Goal: Find specific page/section: Find specific page/section

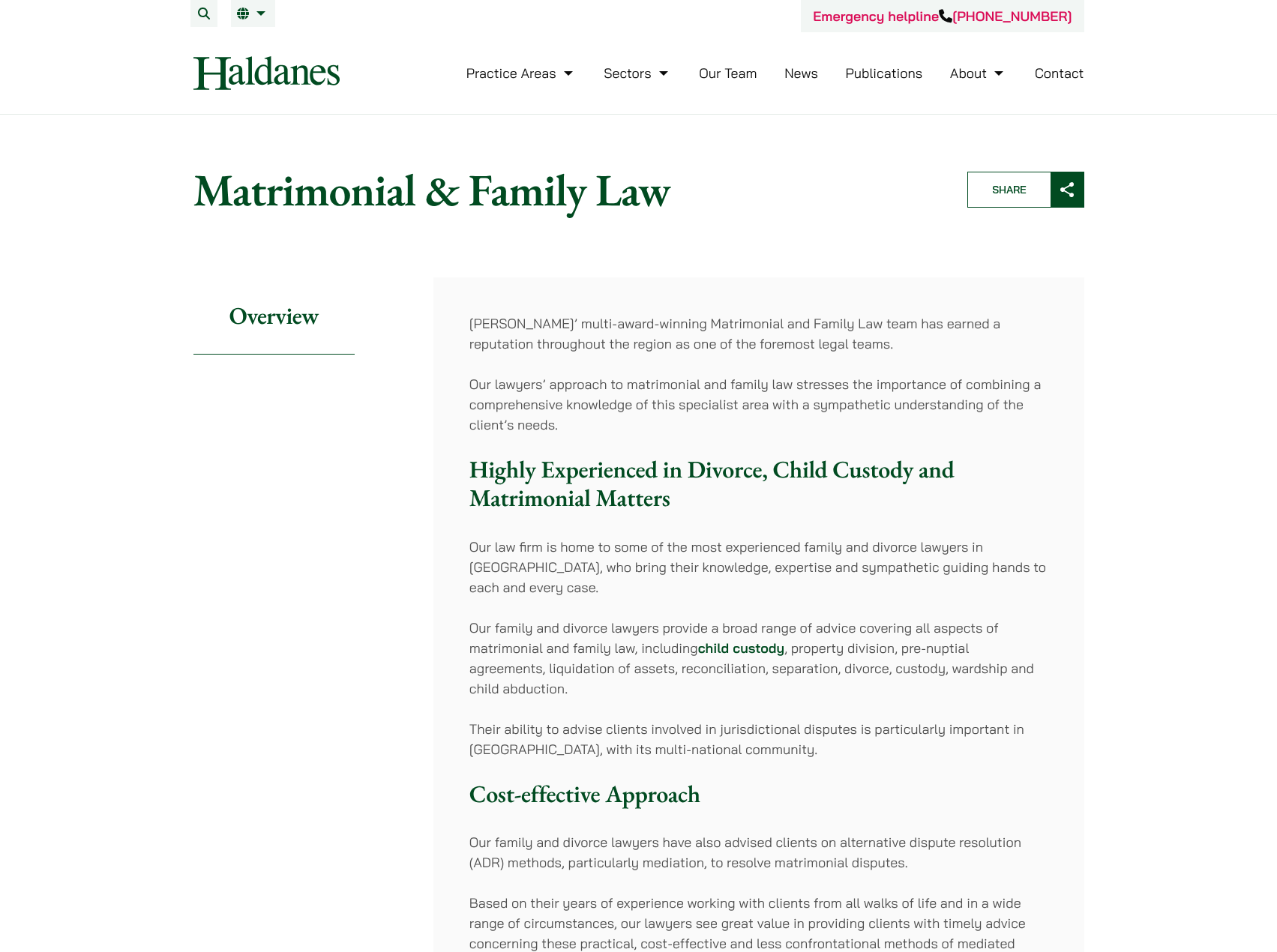
click at [722, 77] on link "Our Team" at bounding box center [727, 73] width 58 height 17
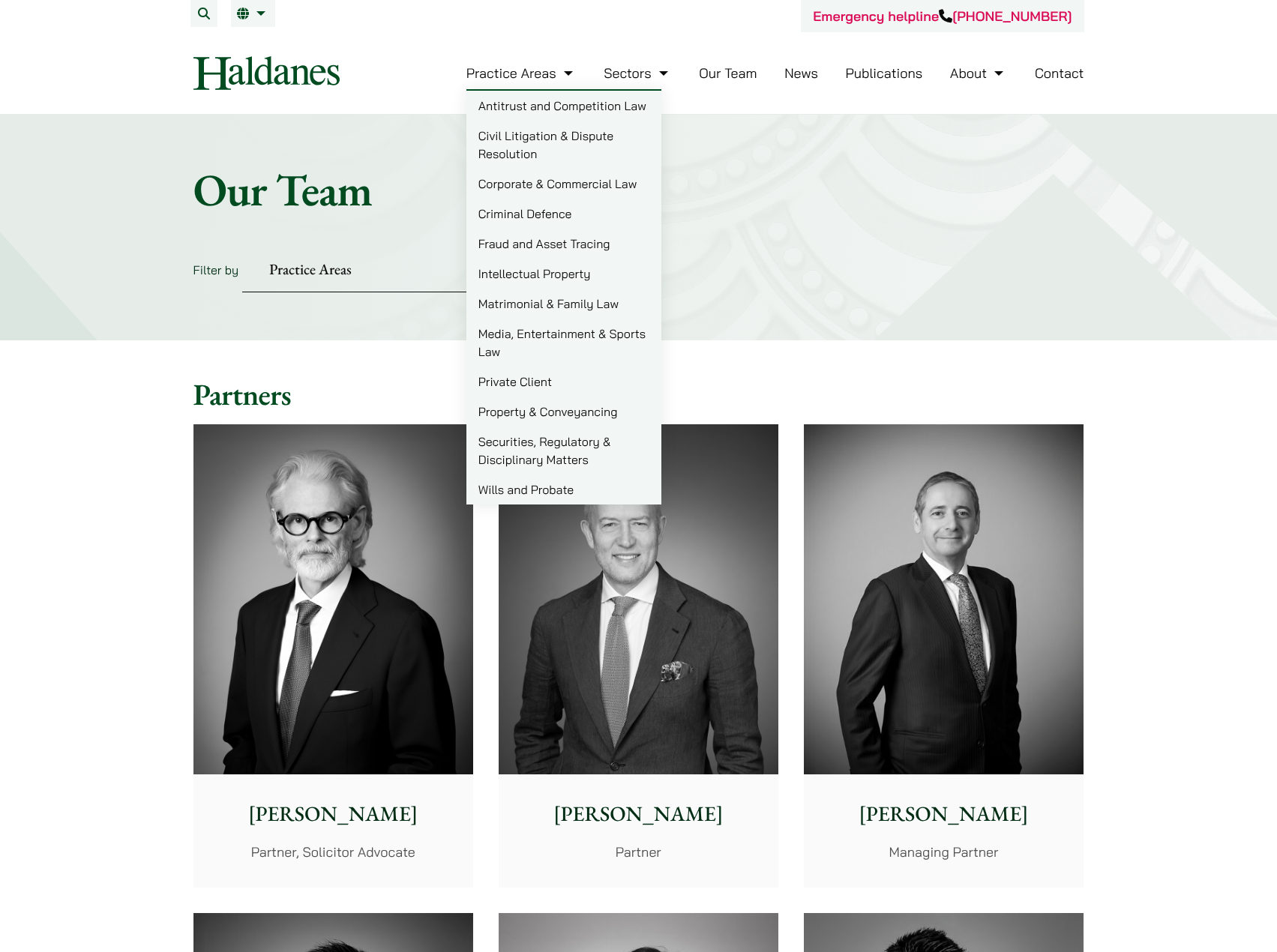
click at [524, 308] on link "Matrimonial & Family Law" at bounding box center [563, 304] width 195 height 30
